Goal: Information Seeking & Learning: Check status

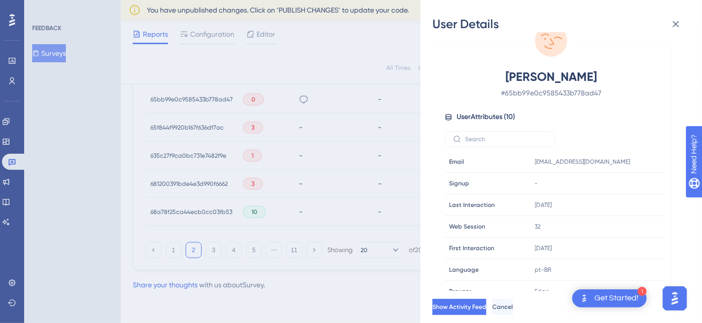
scroll to position [31, 0]
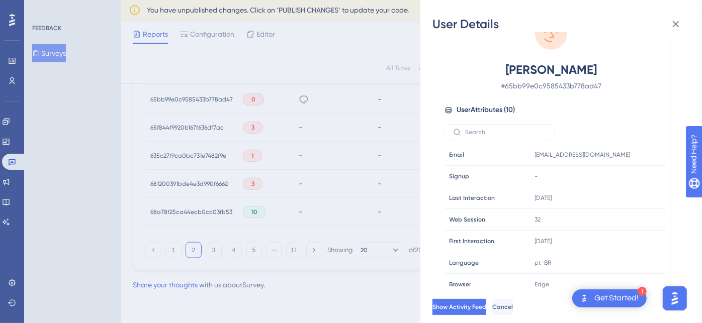
click at [148, 103] on div "User Details JJR - MARIA SILVA # 65bb99e0c9585433b778ad47 User Attributes ( 10 …" at bounding box center [351, 161] width 702 height 323
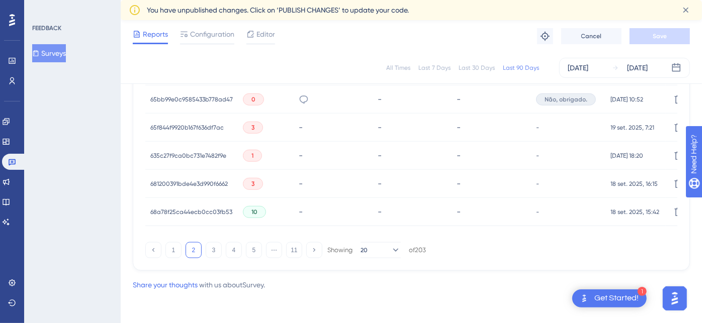
click at [195, 116] on div "65f844f9920b167f636df7ac 65f844f9920b167f636df7ac" at bounding box center [186, 128] width 73 height 28
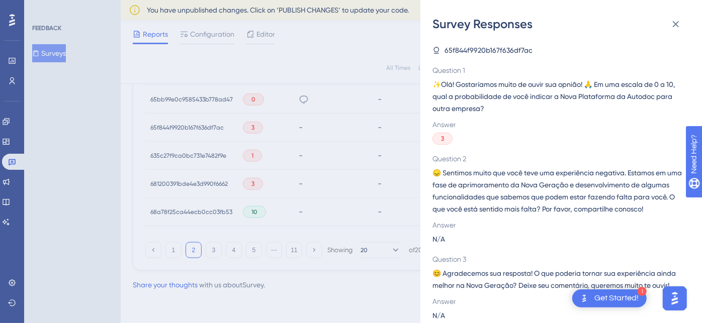
click at [204, 129] on div "Survey Responses 65f844f9920b167f636df7ac Question 1 ✨Olá! Gostaríamos muito de…" at bounding box center [351, 161] width 702 height 323
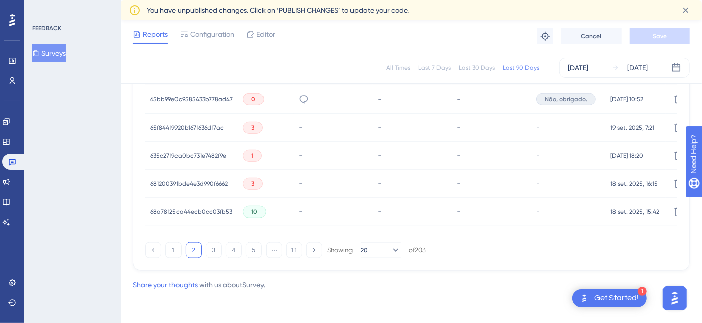
click at [195, 124] on span "65f844f9920b167f636df7ac" at bounding box center [186, 128] width 73 height 8
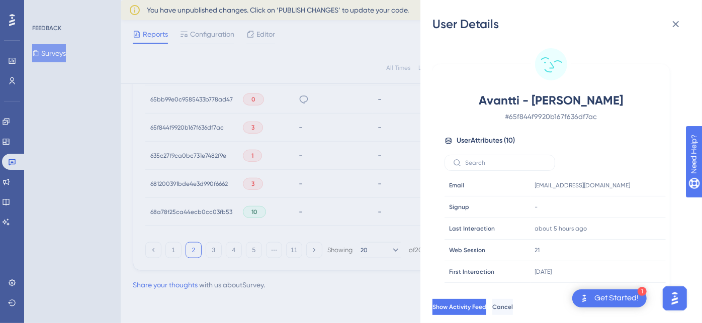
drag, startPoint x: 528, startPoint y: 100, endPoint x: 655, endPoint y: 99, distance: 126.6
click at [655, 99] on div "Avantti - Wellington Santos # 65f844f9920b167f636df7ac" at bounding box center [550, 107] width 213 height 30
copy span "Wellington Santos"
click at [155, 122] on div "User Details Avantti - Wellington Santos # 65f844f9920b167f636df7ac User Attrib…" at bounding box center [351, 161] width 702 height 323
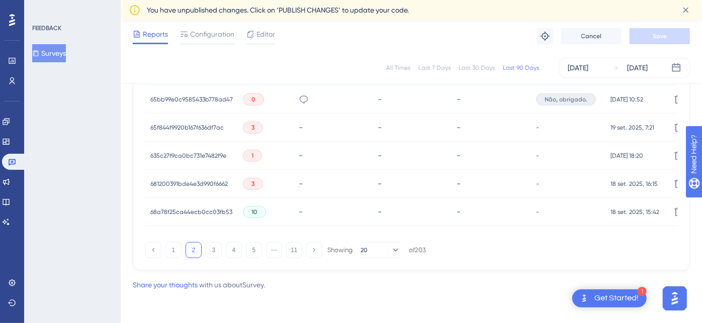
click at [195, 124] on span "65f844f9920b167f636df7ac" at bounding box center [186, 128] width 73 height 8
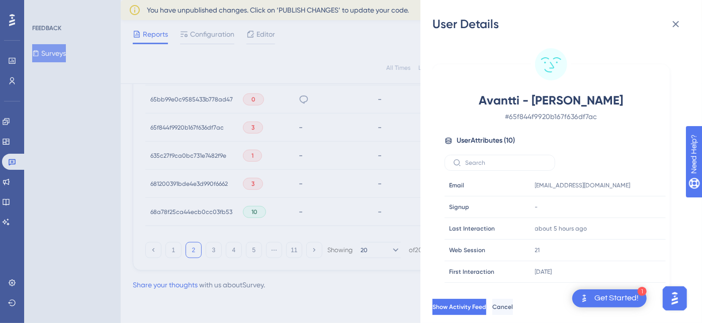
click at [118, 135] on div "User Details Avantti - Wellington Santos # 65f844f9920b167f636df7ac User Attrib…" at bounding box center [351, 161] width 702 height 323
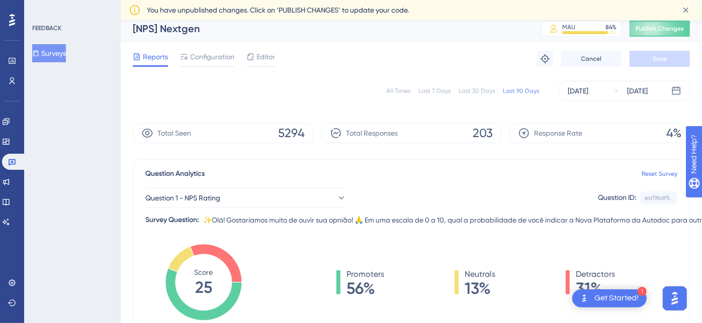
scroll to position [0, 0]
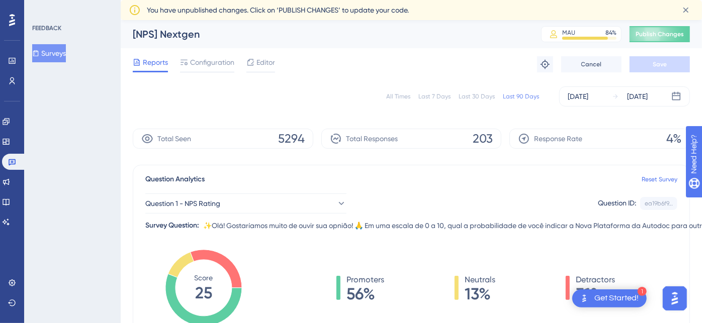
click at [429, 94] on div "Last 7 Days" at bounding box center [434, 96] width 32 height 8
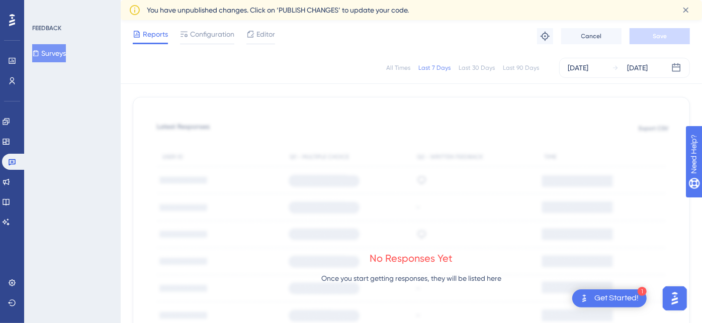
scroll to position [167, 0]
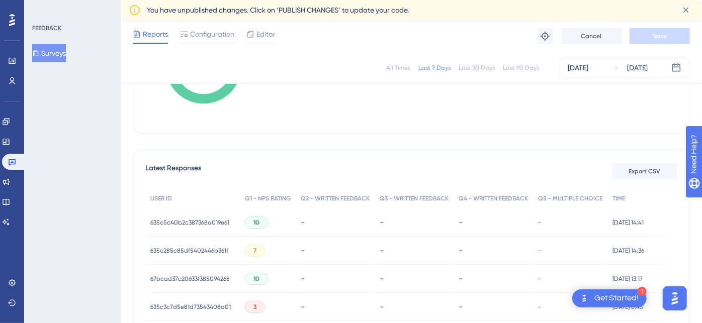
scroll to position [279, 0]
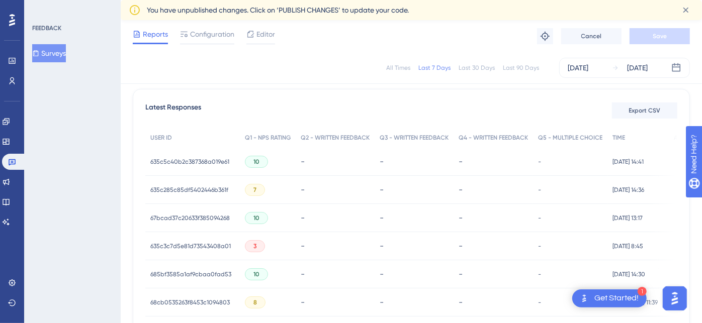
click at [201, 245] on span "635c3c7d5e81d73543408a01" at bounding box center [190, 246] width 80 height 8
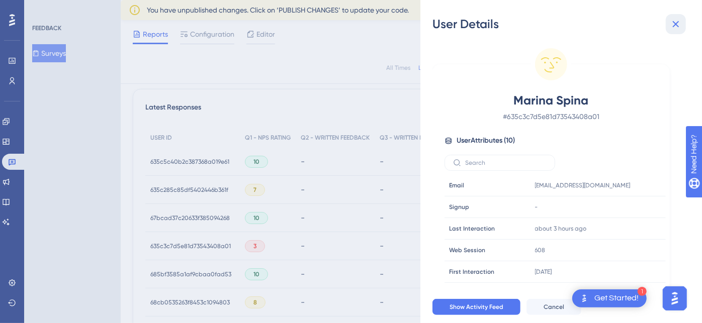
click at [673, 27] on icon at bounding box center [675, 24] width 12 height 12
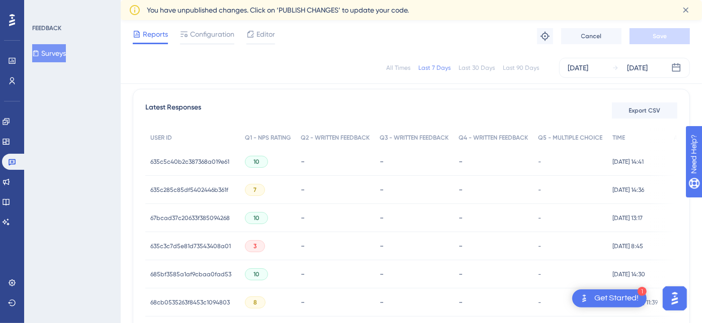
click at [189, 245] on span "635c3c7d5e81d73543408a01" at bounding box center [190, 246] width 80 height 8
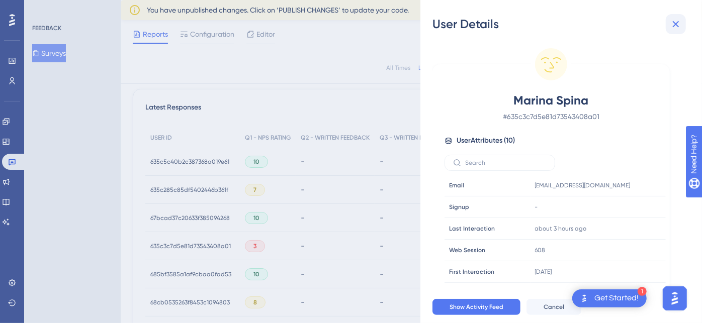
click at [677, 24] on icon at bounding box center [675, 24] width 12 height 12
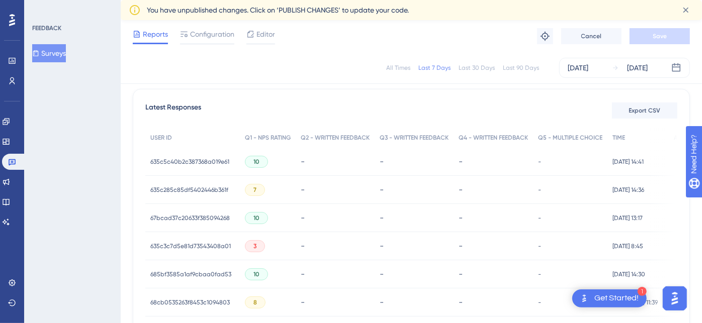
click at [189, 190] on span "635c285c85df5402446b361f" at bounding box center [189, 190] width 78 height 8
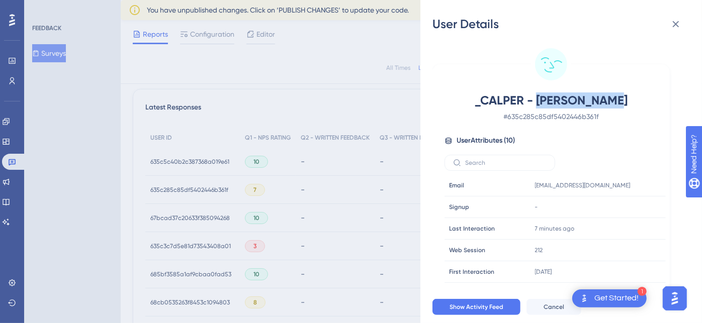
drag, startPoint x: 547, startPoint y: 99, endPoint x: 655, endPoint y: 96, distance: 108.1
click at [655, 96] on div "_CALPER - Athus Araujo # 635c285c85df5402446b361f" at bounding box center [550, 107] width 213 height 30
copy span "[PERSON_NAME]"
click at [322, 97] on div "User Details _CALPER - Athus Araujo # 635c285c85df5402446b361f User Attributes …" at bounding box center [351, 161] width 702 height 323
